Goal: Task Accomplishment & Management: Use online tool/utility

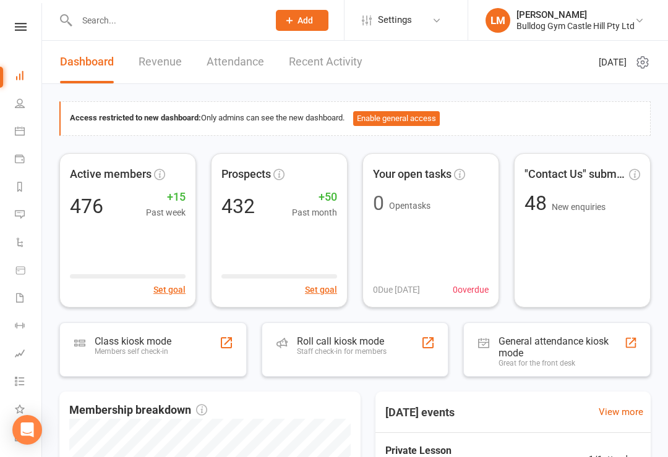
click at [142, 339] on div "Class kiosk mode" at bounding box center [133, 342] width 77 height 12
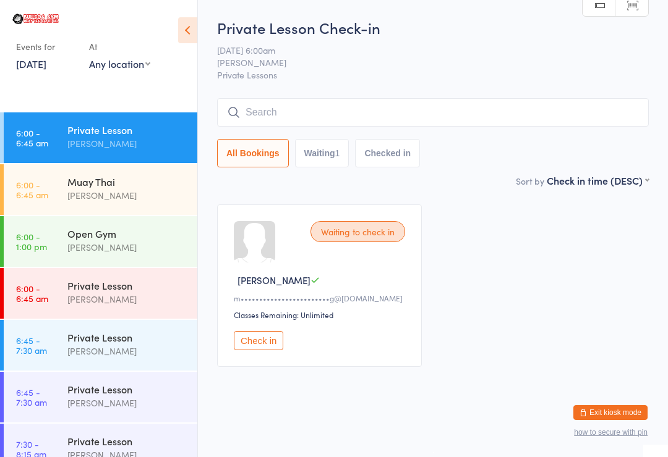
click at [324, 107] on input "search" at bounding box center [432, 112] width 431 height 28
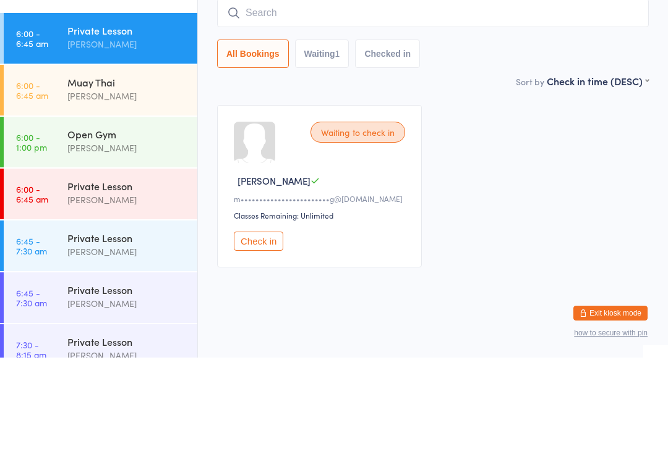
click at [151, 189] on div "[PERSON_NAME]" at bounding box center [126, 196] width 119 height 14
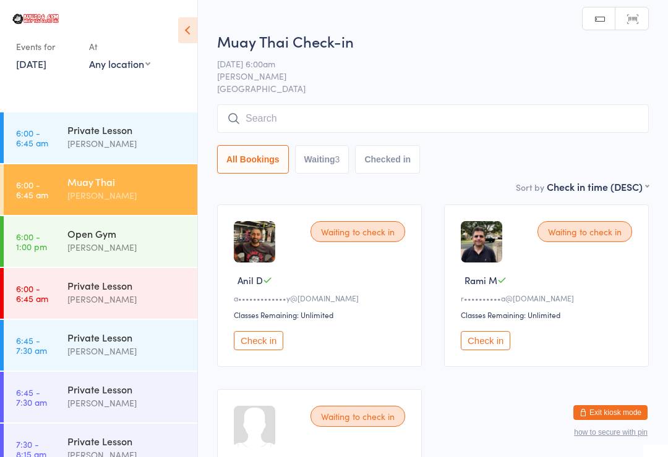
click at [329, 126] on input "search" at bounding box center [432, 118] width 431 height 28
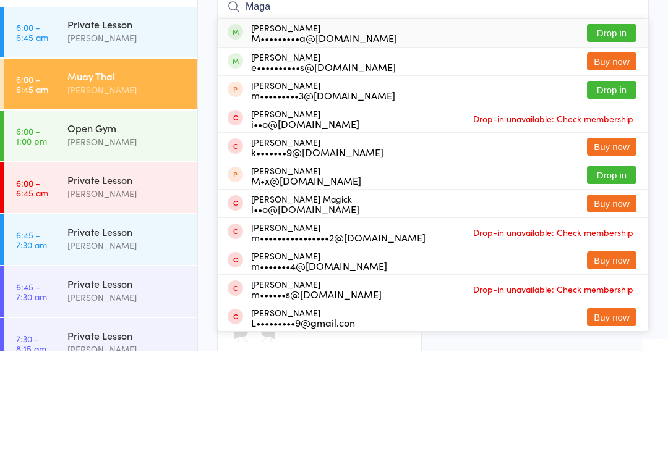
type input "Maga"
click at [611, 130] on button "Drop in" at bounding box center [611, 139] width 49 height 18
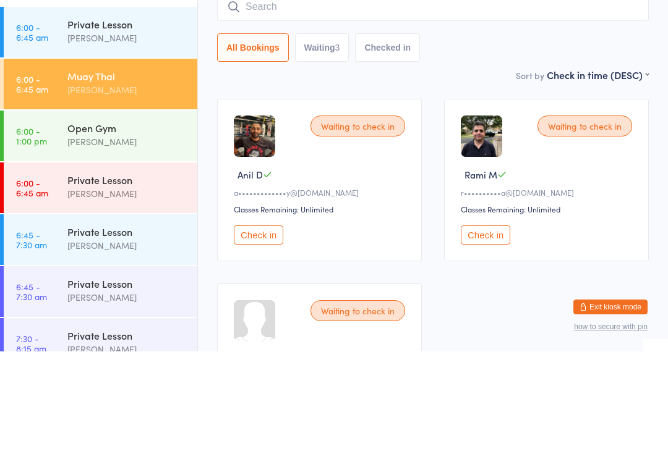
scroll to position [106, 0]
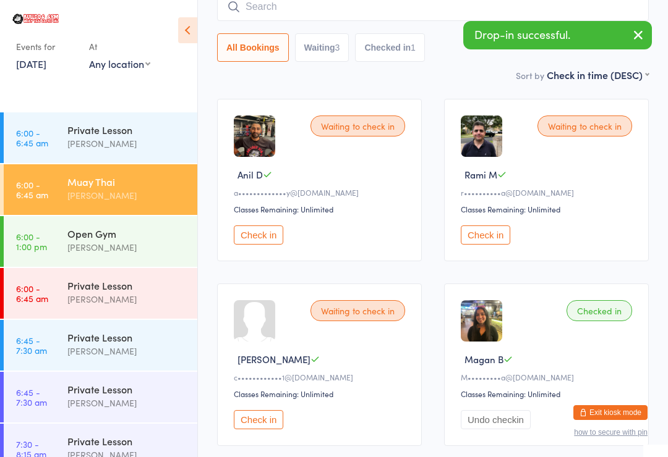
click at [375, 3] on input "search" at bounding box center [432, 7] width 431 height 28
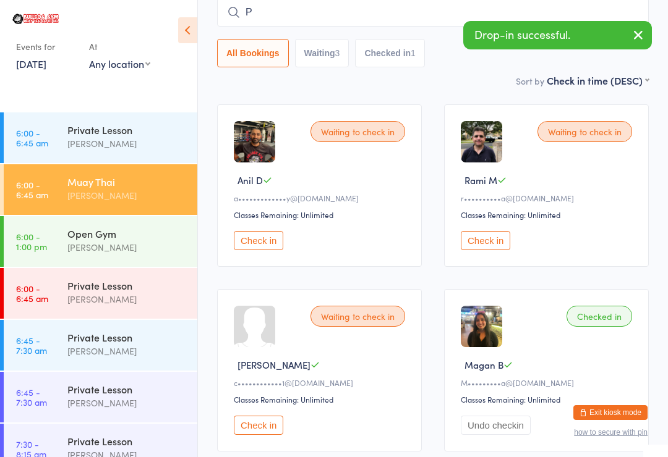
scroll to position [100, 0]
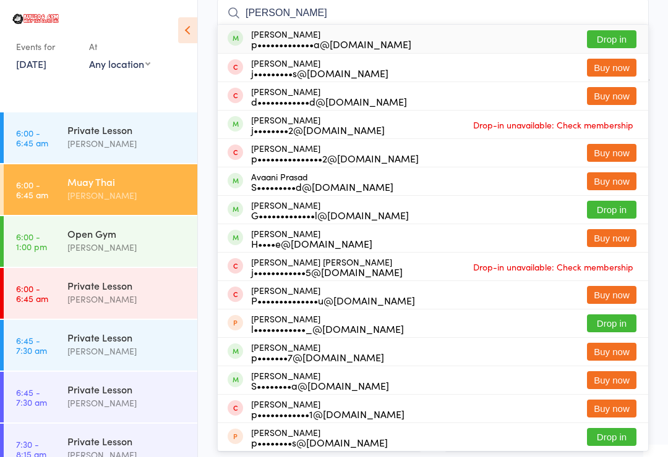
type input "Prabh"
click at [606, 48] on button "Drop in" at bounding box center [611, 39] width 49 height 18
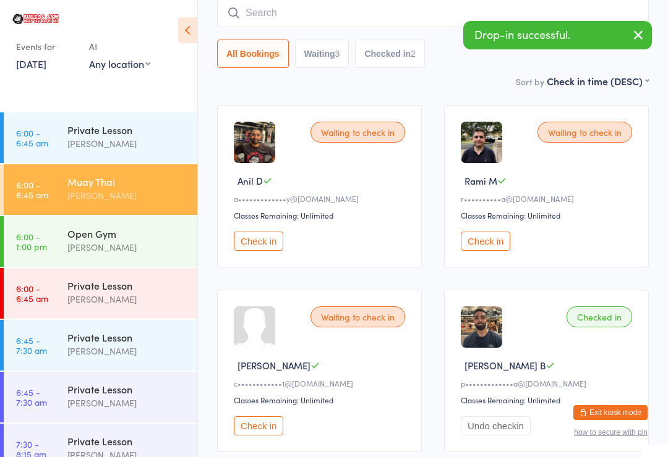
click at [391, 6] on input "search" at bounding box center [432, 13] width 431 height 28
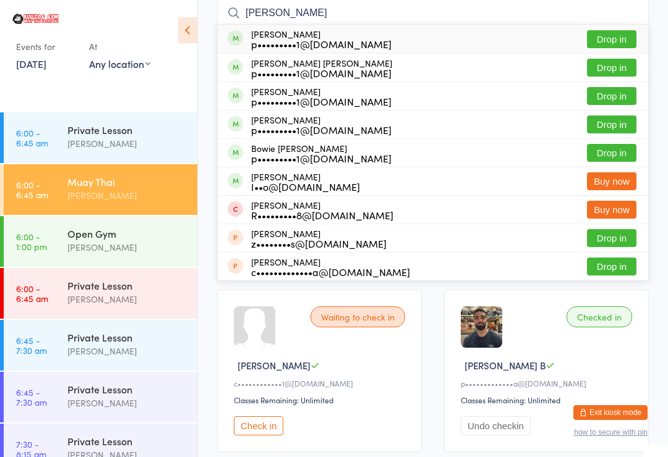
type input "Cleary"
click at [622, 122] on button "Drop in" at bounding box center [611, 125] width 49 height 18
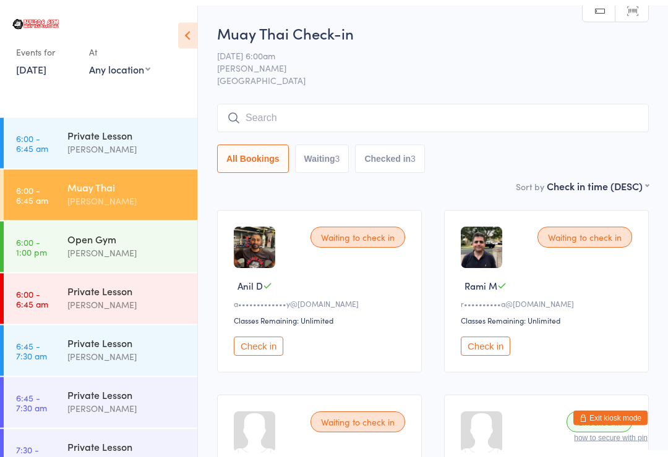
scroll to position [80, 0]
